Goal: Check status: Check status

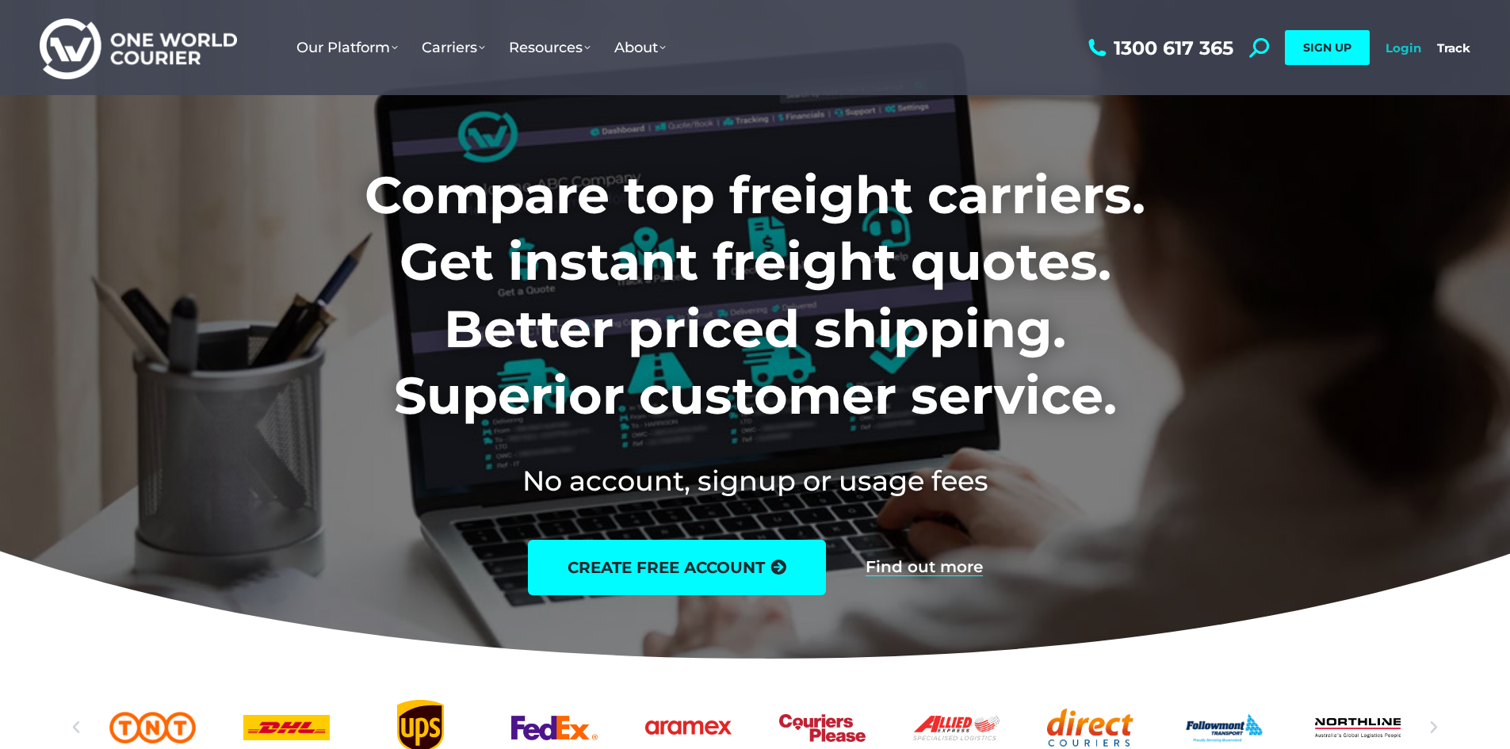
click at [1397, 43] on link "Login" at bounding box center [1404, 47] width 36 height 15
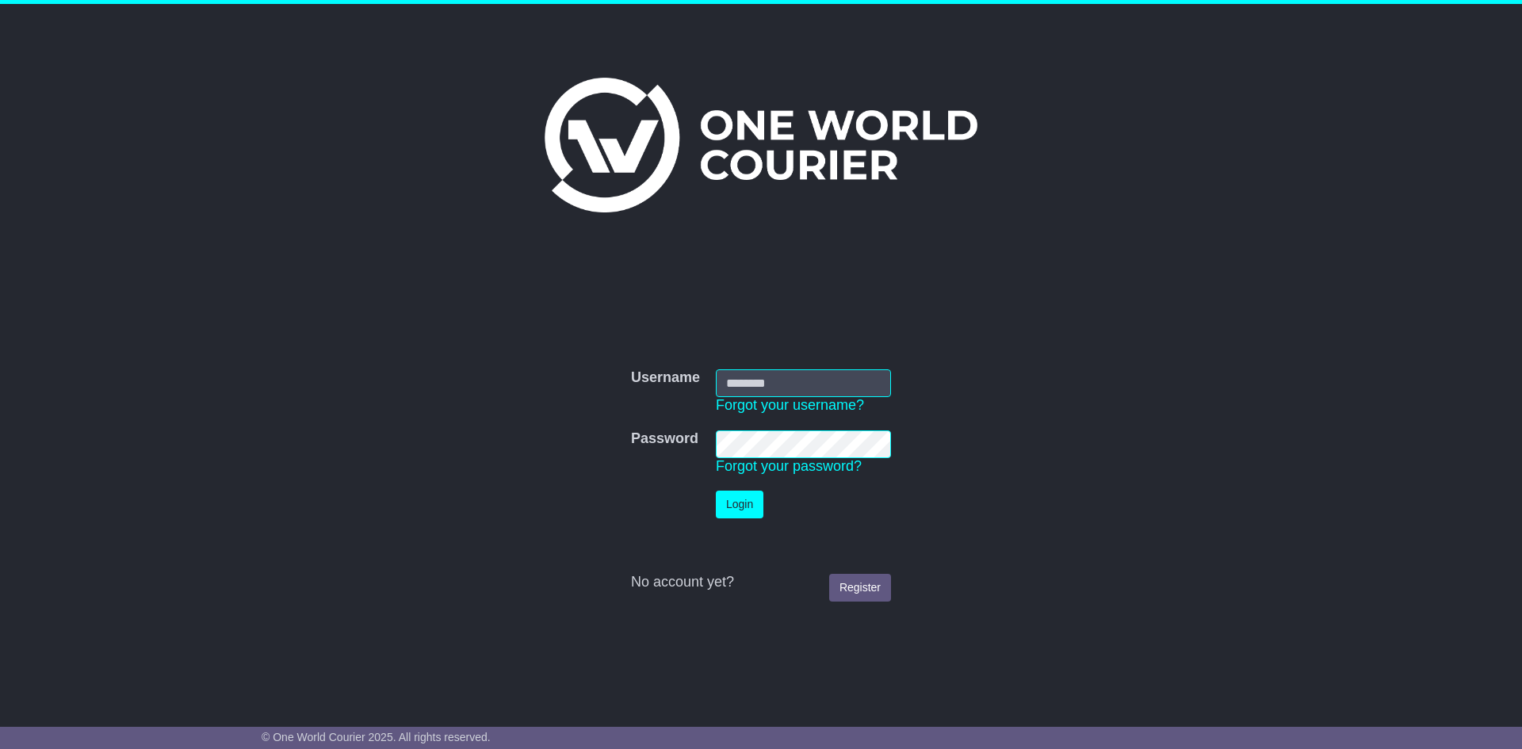
type input "**********"
drag, startPoint x: 722, startPoint y: 507, endPoint x: 725, endPoint y: 500, distance: 8.3
click at [724, 504] on button "Login" at bounding box center [740, 505] width 48 height 28
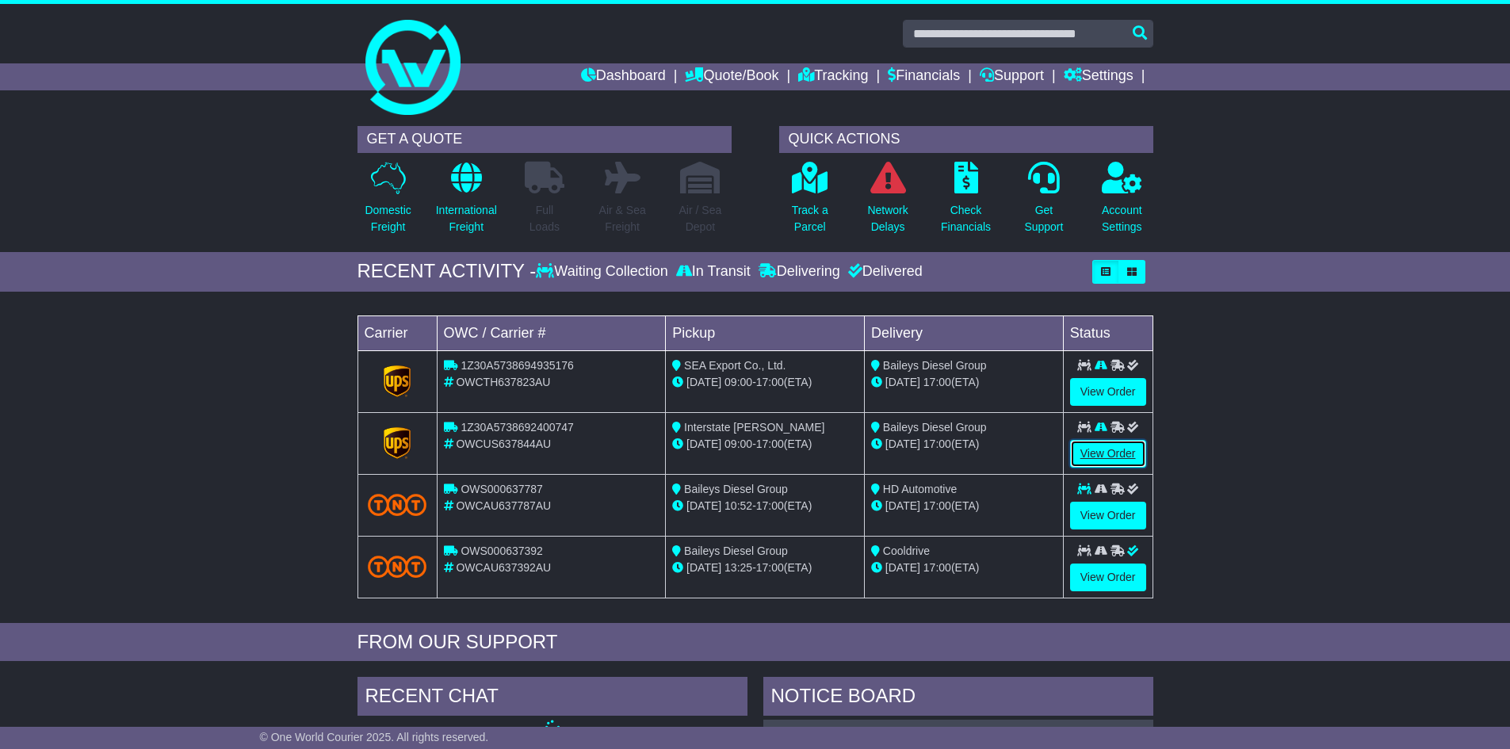
click at [1080, 449] on link "View Order" at bounding box center [1108, 454] width 76 height 28
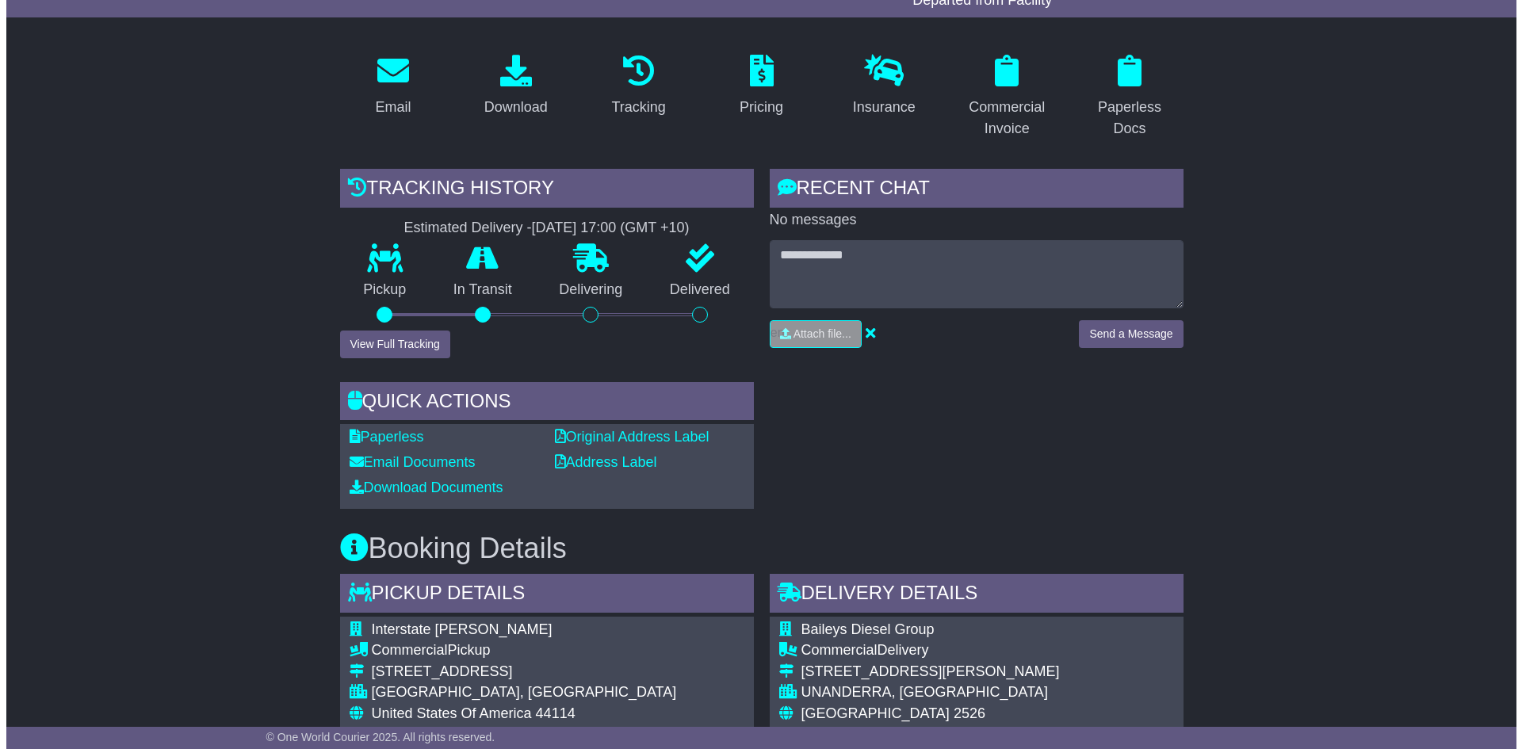
scroll to position [317, 0]
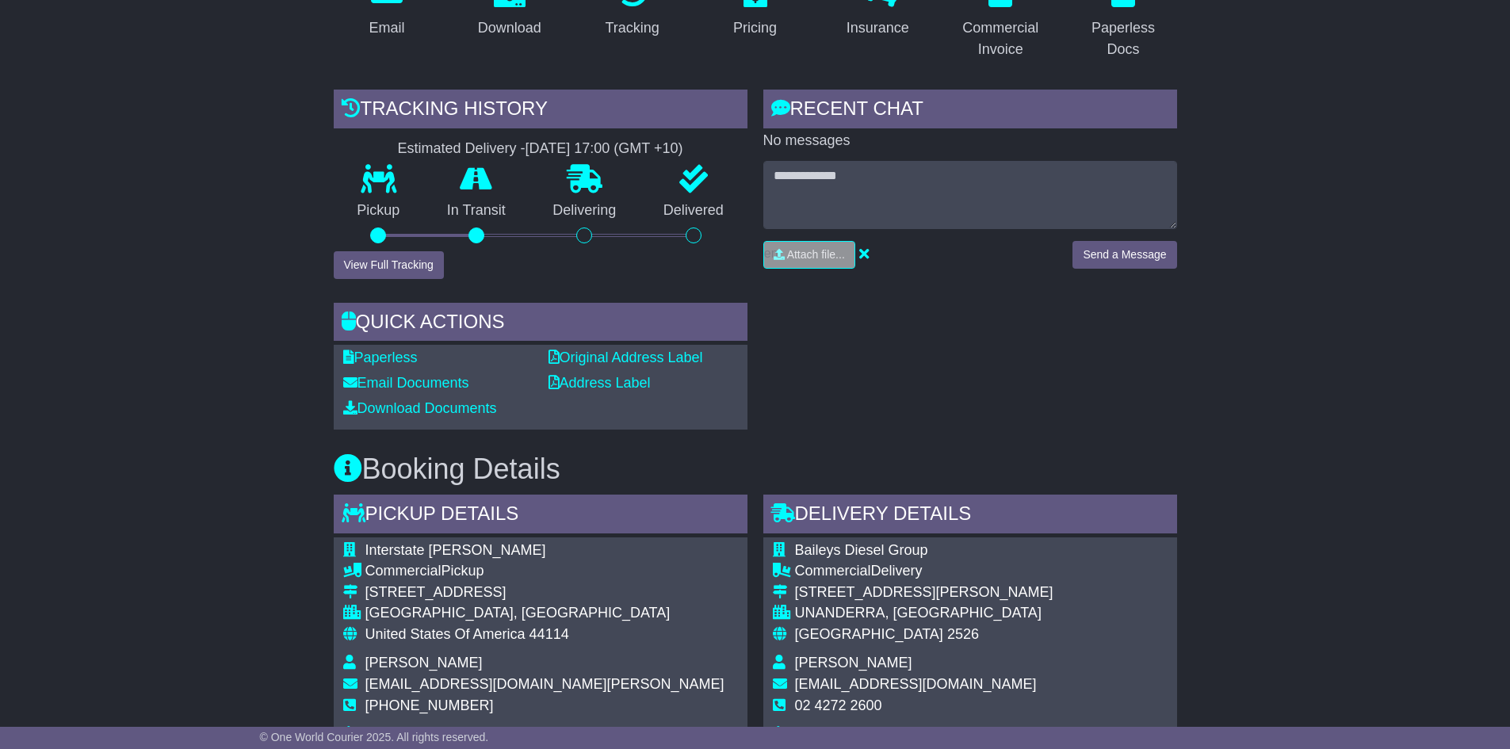
drag, startPoint x: 506, startPoint y: 220, endPoint x: 509, endPoint y: 207, distance: 13.8
click at [509, 207] on p "In Transit" at bounding box center [476, 210] width 106 height 17
click at [382, 271] on button "View Full Tracking" at bounding box center [389, 265] width 110 height 28
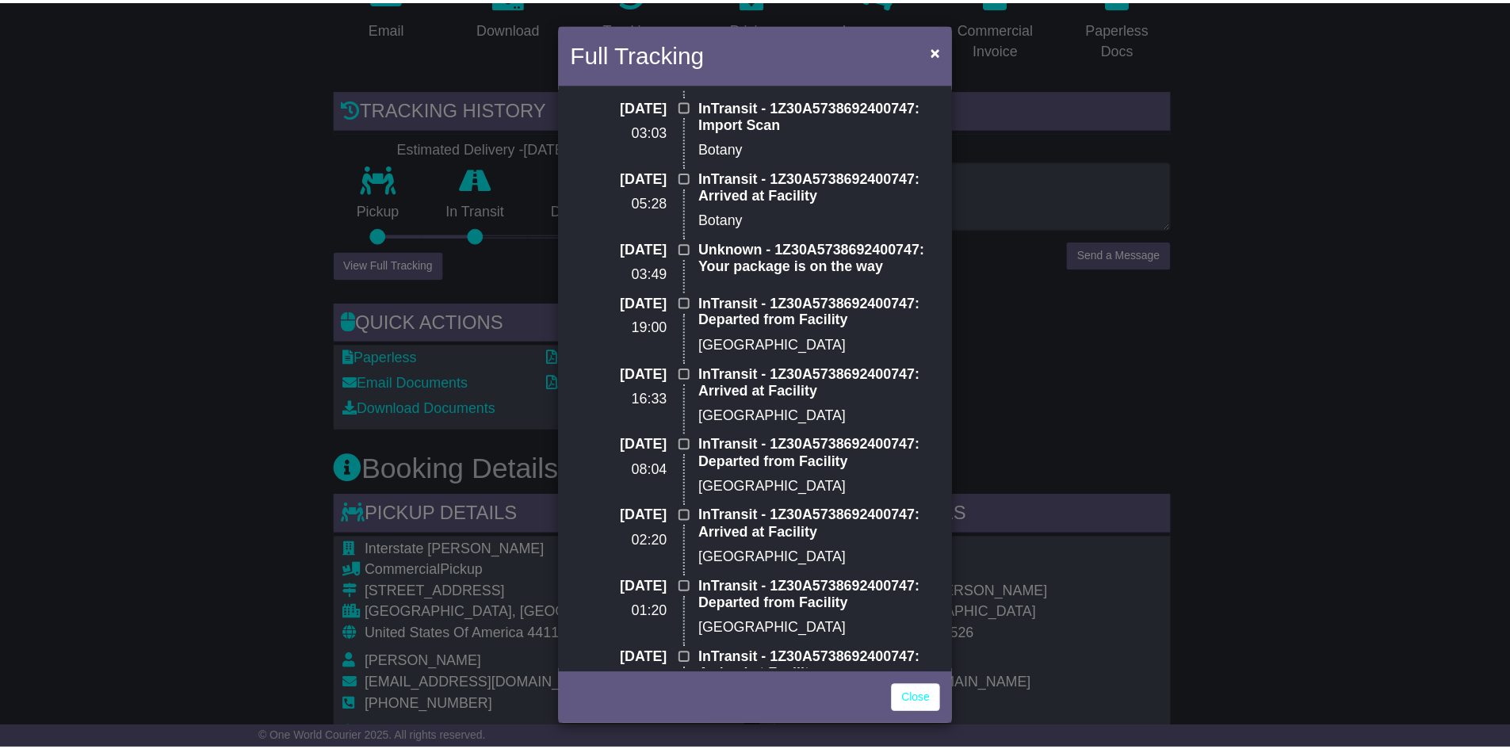
scroll to position [0, 0]
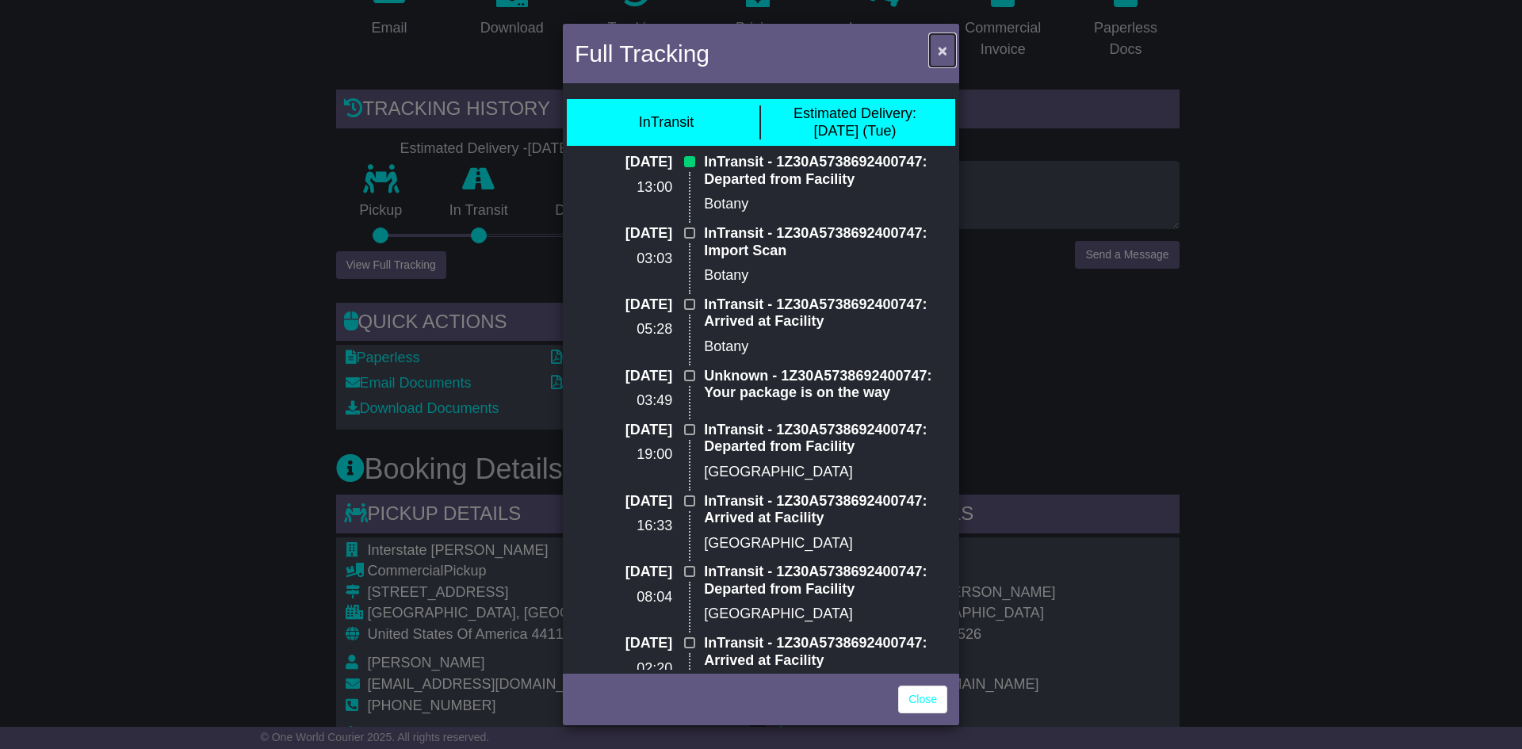
click at [938, 53] on span "×" at bounding box center [943, 50] width 10 height 18
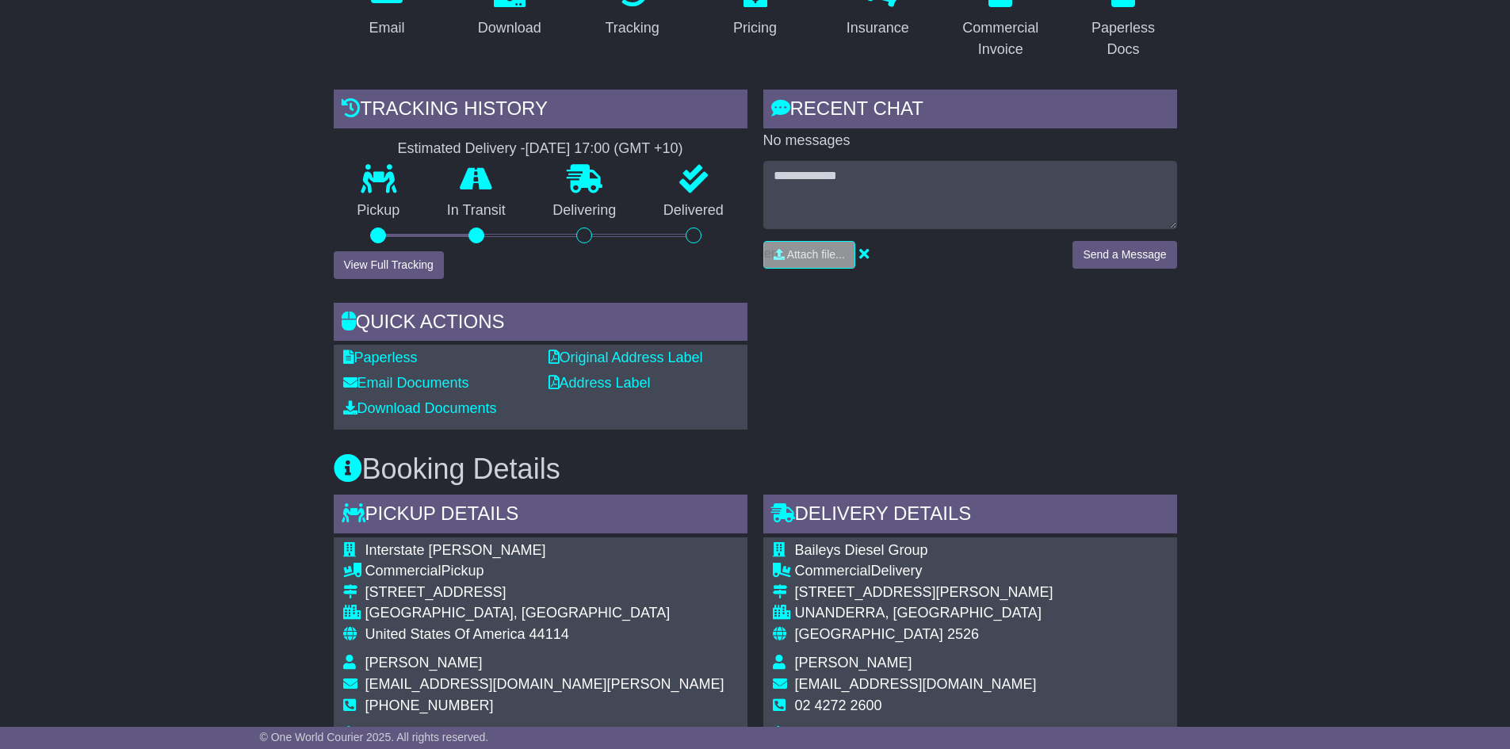
drag, startPoint x: 679, startPoint y: 120, endPoint x: 157, endPoint y: 163, distance: 523.5
click at [152, 164] on div "Email Download Tracking Pricing Insurance" at bounding box center [755, 711] width 1510 height 1499
